Goal: Information Seeking & Learning: Learn about a topic

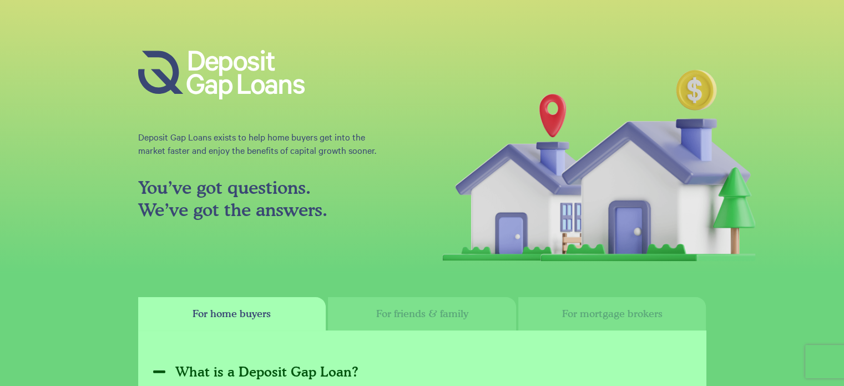
click at [220, 77] on icon "OSQO - Deposit Gap Loans" at bounding box center [221, 75] width 167 height 50
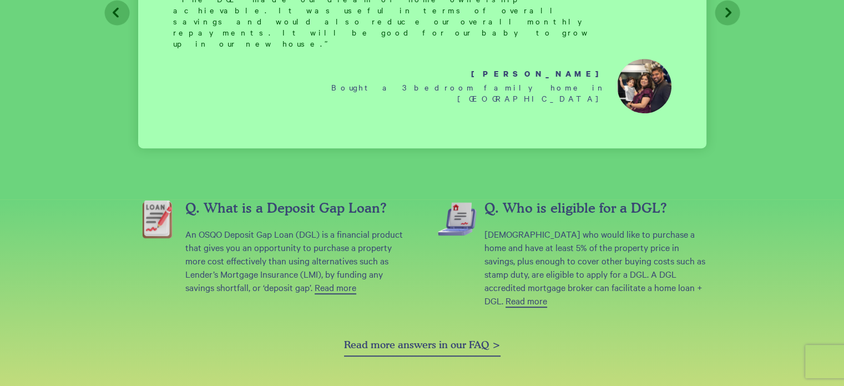
scroll to position [506, 0]
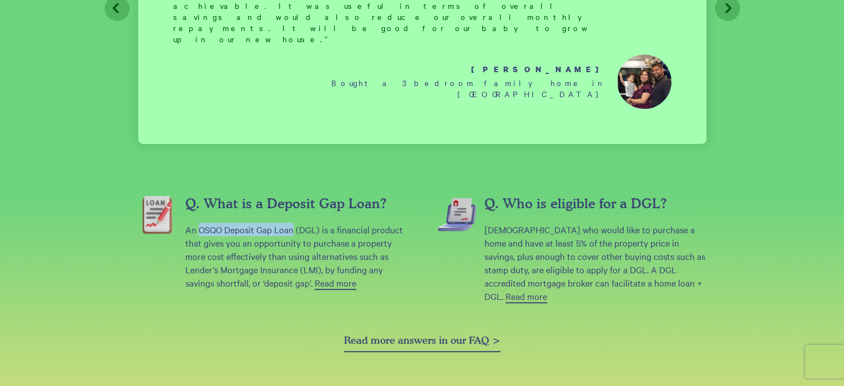
drag, startPoint x: 200, startPoint y: 184, endPoint x: 294, endPoint y: 183, distance: 93.8
click at [294, 223] on p "An OSQO Deposit Gap Loan (DGL) is a financial product that gives you an opportu…" at bounding box center [296, 256] width 222 height 67
copy p "OSQO Deposit Gap Loan"
